Goal: Task Accomplishment & Management: Complete application form

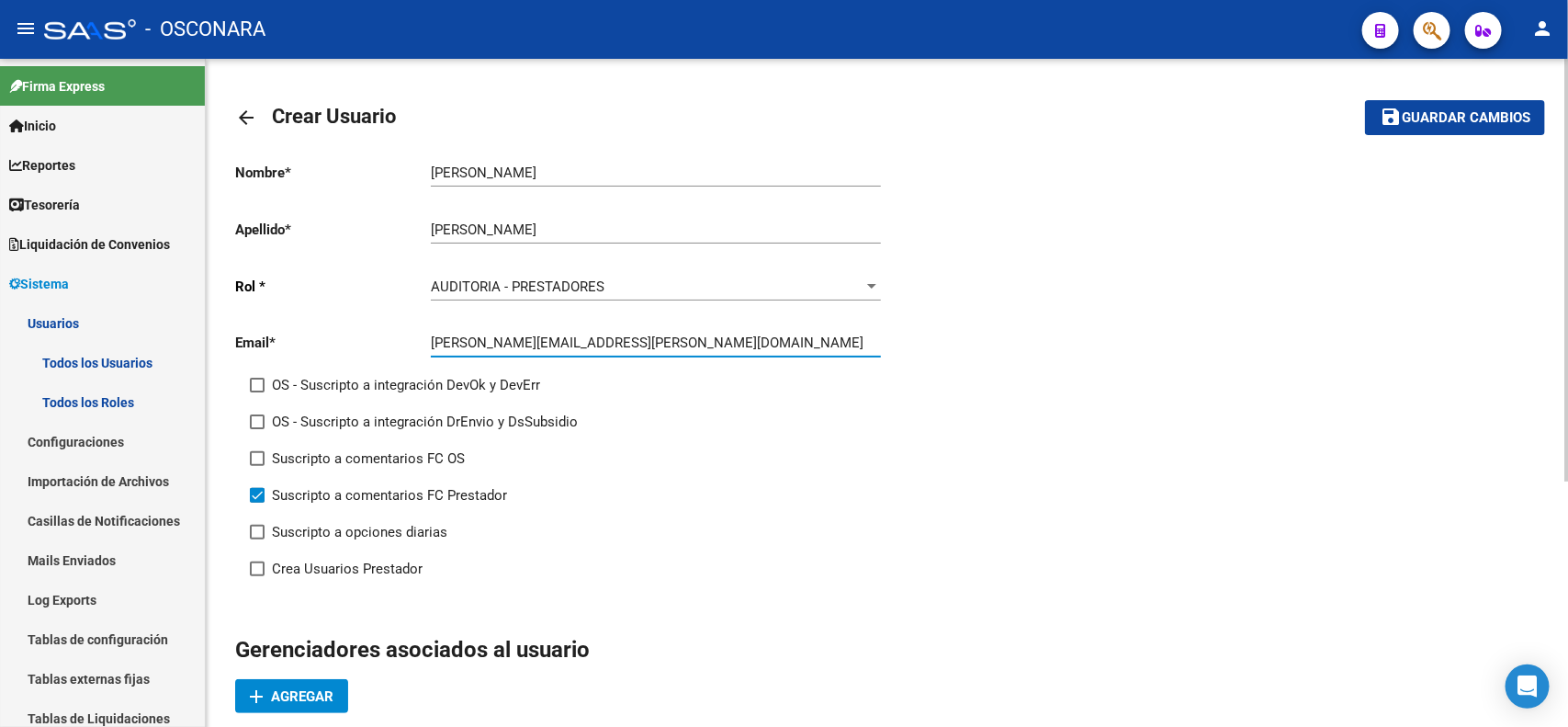
click at [1552, 300] on div "arrow_back Crear Usuario save Guardar cambios Nombre * [PERSON_NAME] Ingresar n…" at bounding box center [888, 588] width 1366 height 1058
click at [1459, 115] on span "Guardar cambios" at bounding box center [1466, 118] width 129 height 17
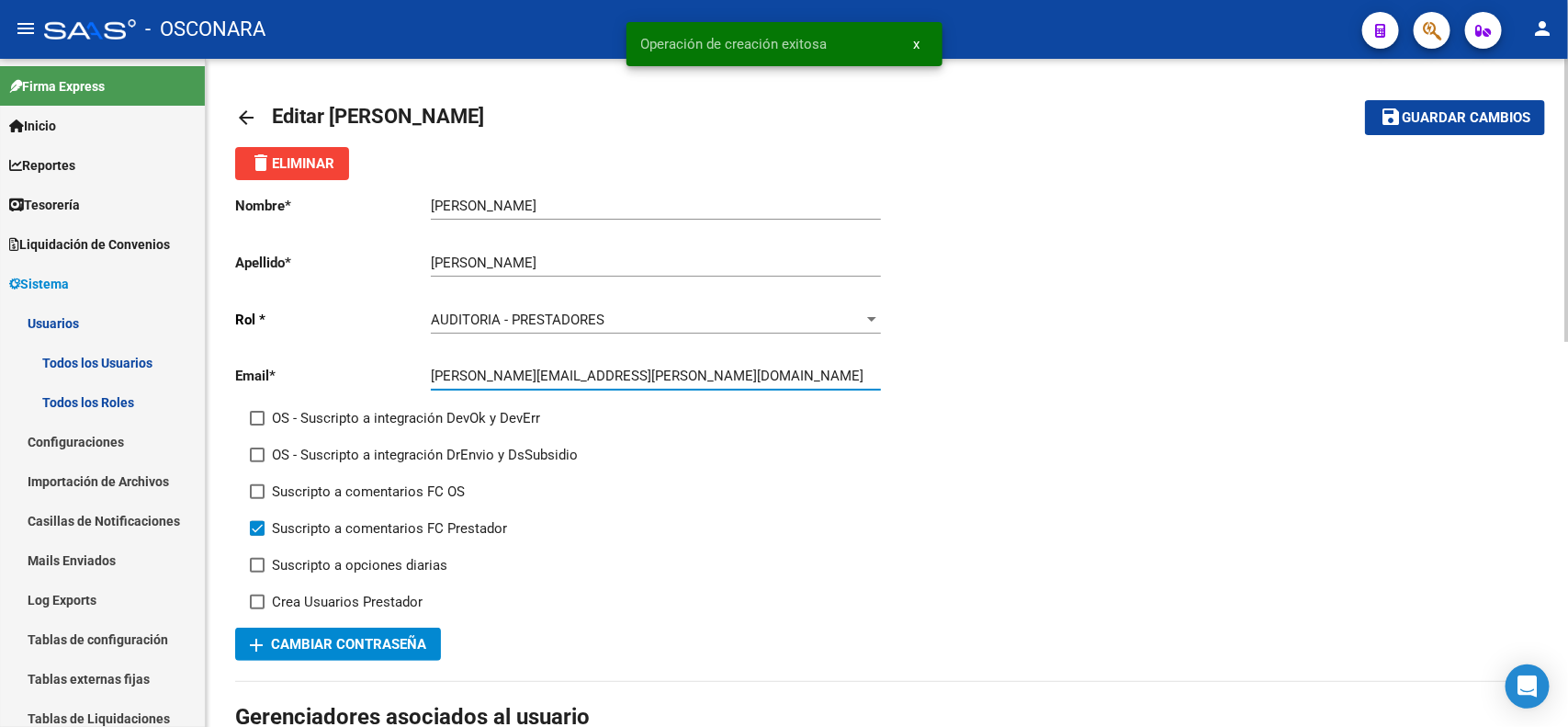
drag, startPoint x: 664, startPoint y: 368, endPoint x: 369, endPoint y: 364, distance: 295.0
click at [369, 367] on app-form-text-field "Email * [PERSON_NAME][EMAIL_ADDRESS][PERSON_NAME][DOMAIN_NAME] Ingresar email" at bounding box center [557, 375] width 645 height 17
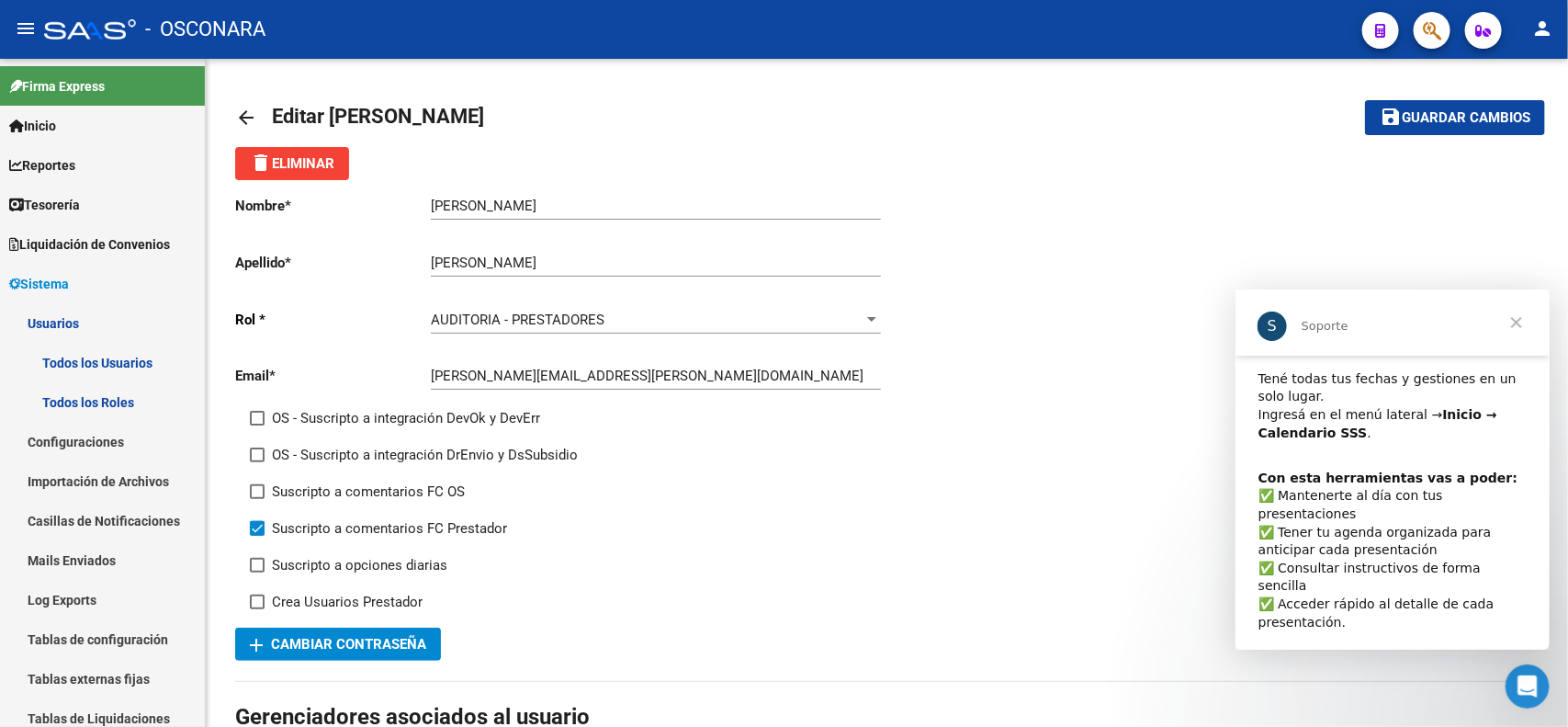
scroll to position [54, 0]
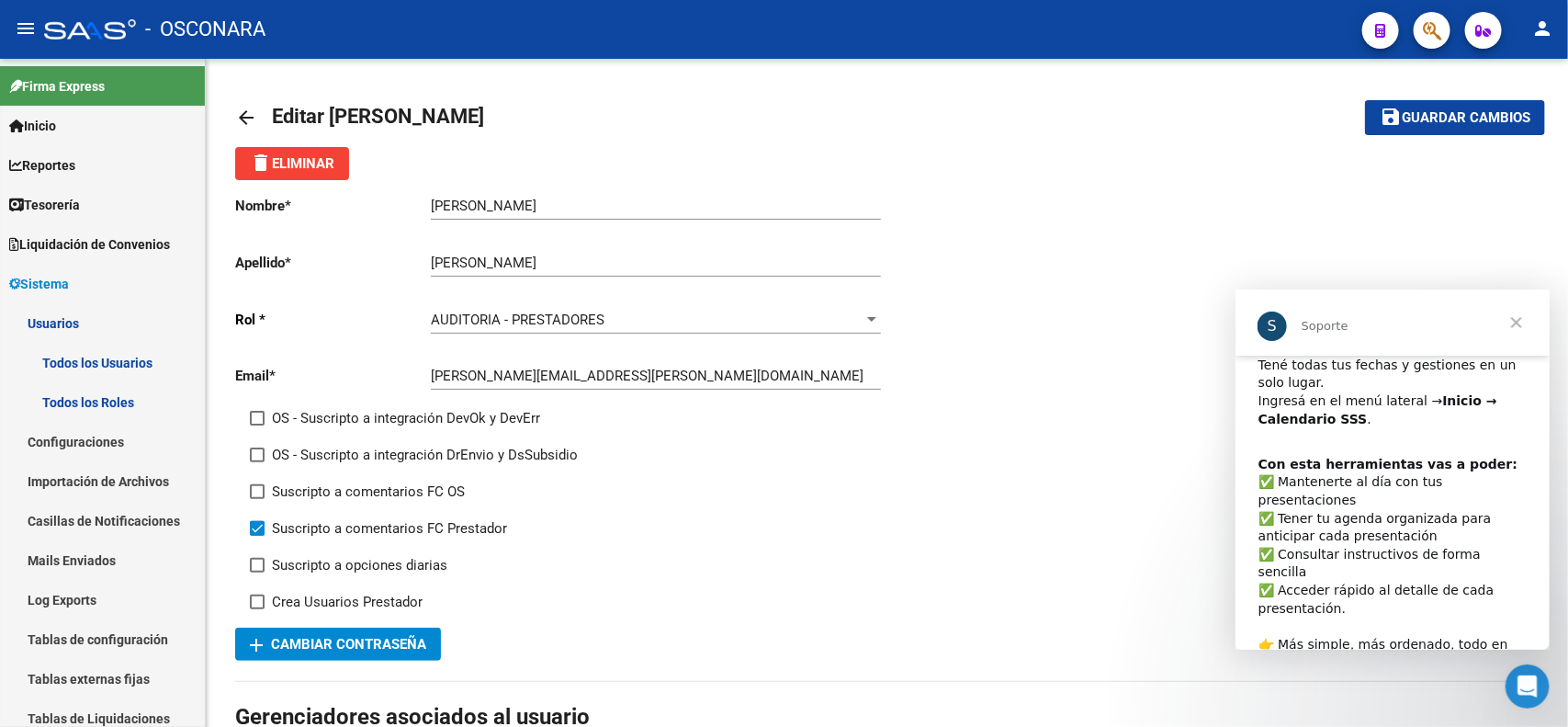
drag, startPoint x: 1547, startPoint y: 486, endPoint x: 2786, endPoint y: 849, distance: 1291.1
click at [1519, 329] on span "Cerrar" at bounding box center [1515, 322] width 66 height 66
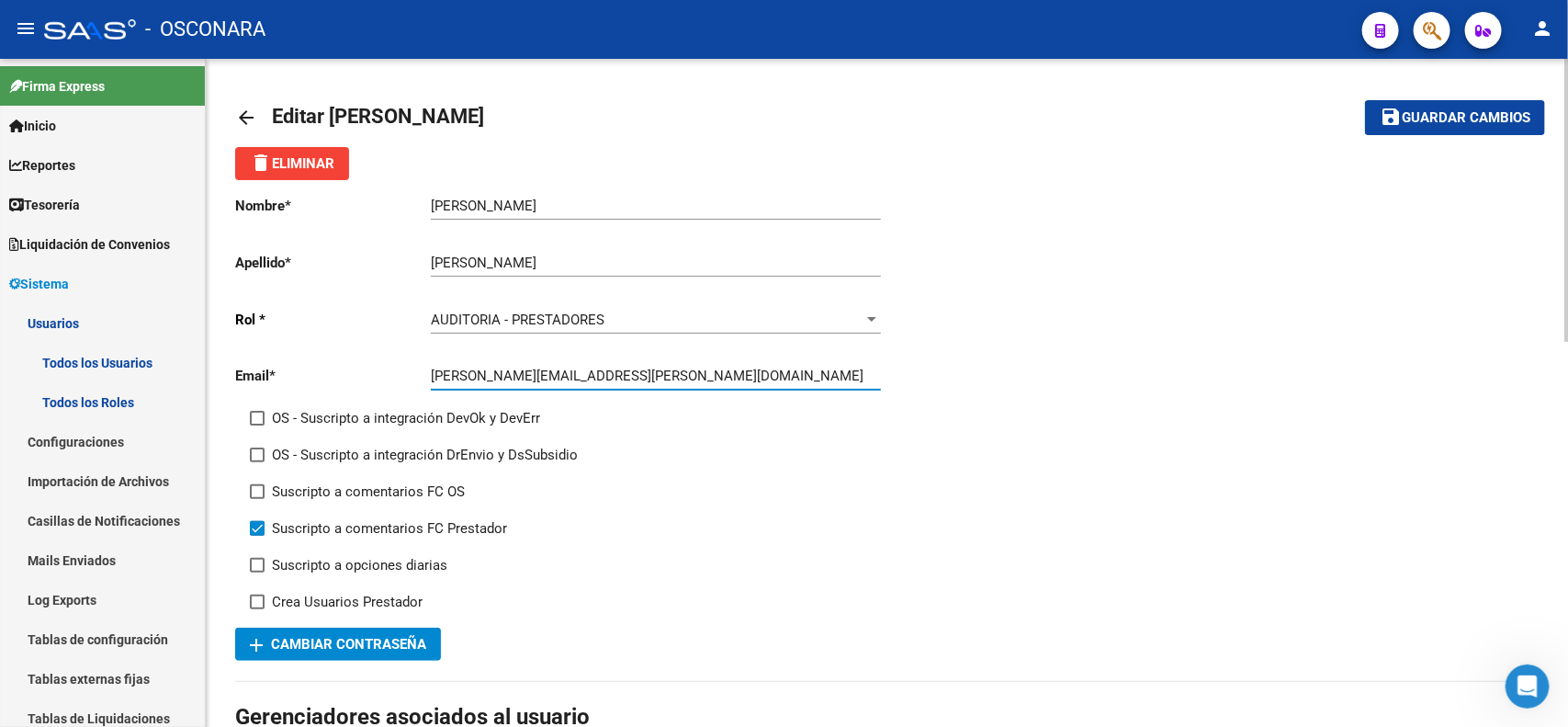
click at [1408, 132] on button "save Guardar cambios" at bounding box center [1454, 117] width 180 height 34
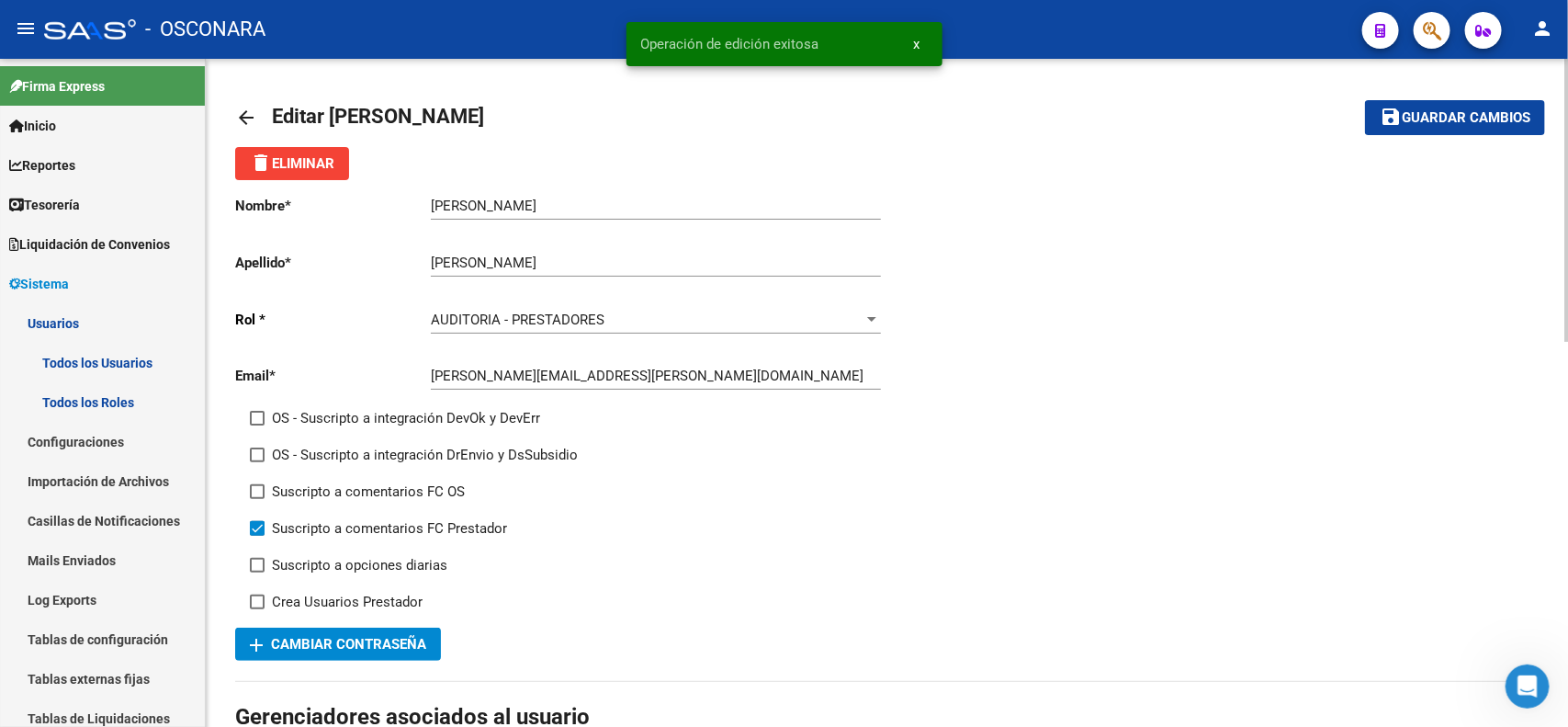
click at [416, 648] on span "add Cambiar Contraseña" at bounding box center [338, 644] width 176 height 17
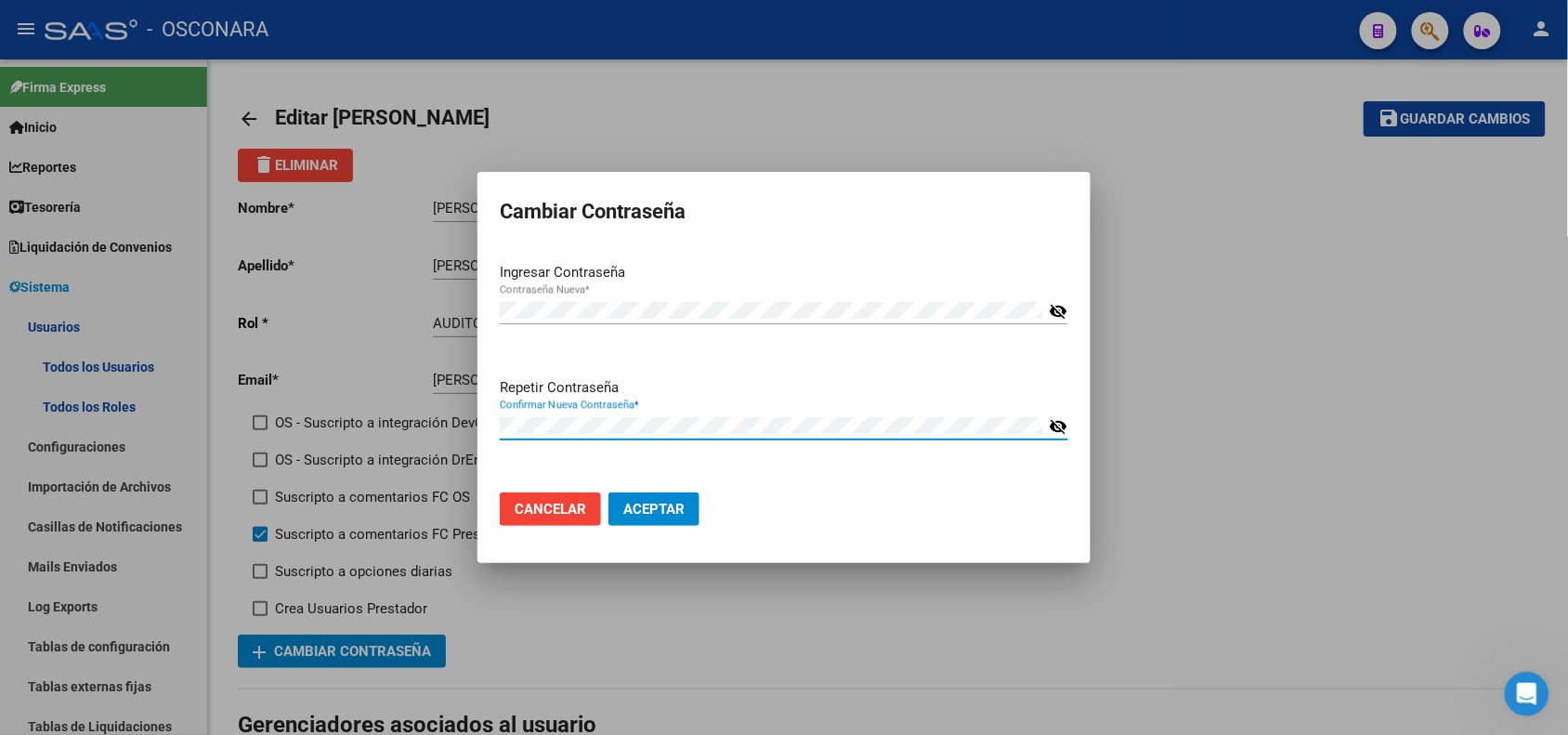
click at [1034, 515] on mat-dialog-actions "Cancelar Aceptar" at bounding box center [783, 509] width 568 height 63
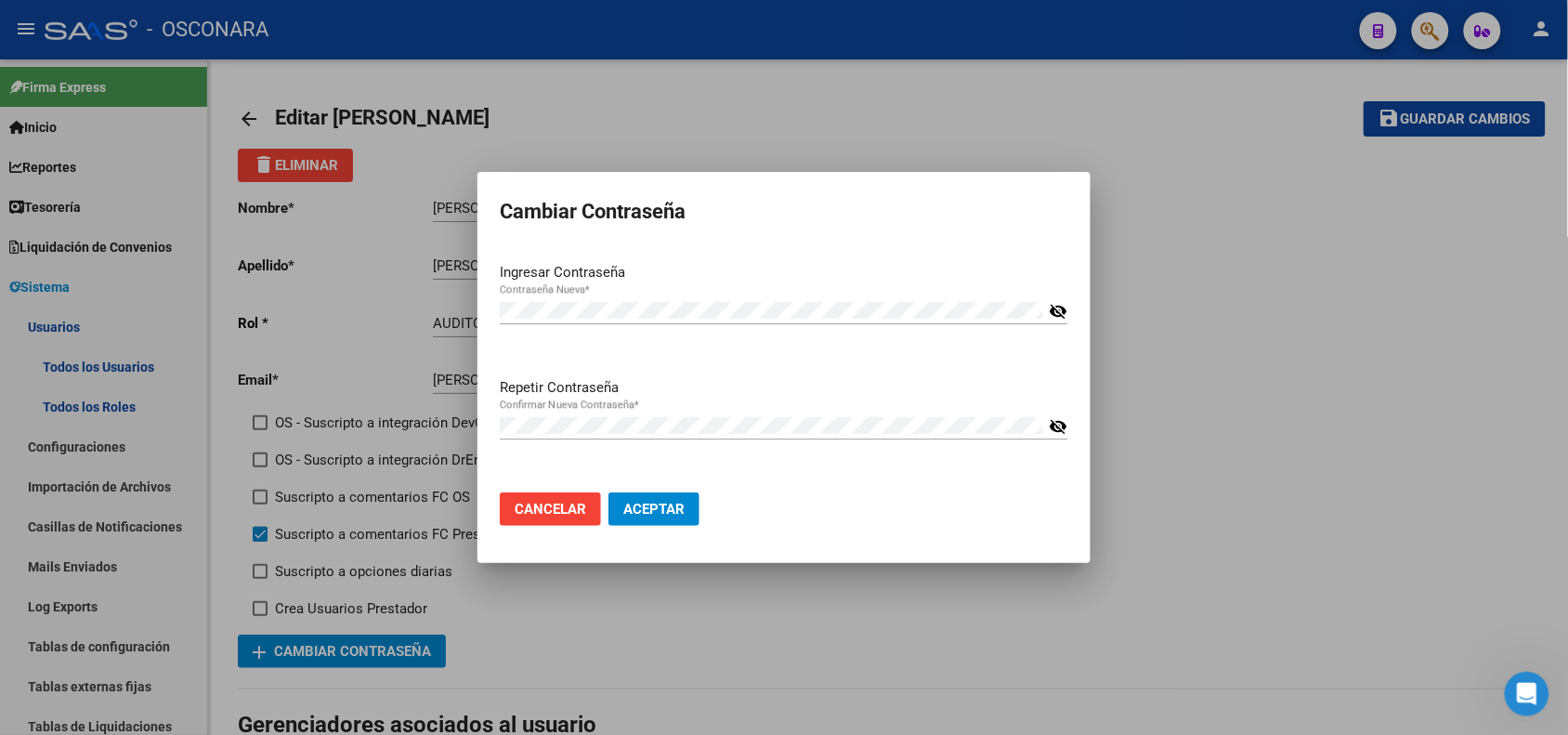
click at [1053, 311] on mat-icon "visibility_off" at bounding box center [1058, 311] width 19 height 23
click at [1056, 421] on mat-icon "visibility_off" at bounding box center [1058, 427] width 19 height 23
click at [694, 509] on button "Aceptar" at bounding box center [654, 509] width 91 height 33
